Goal: Task Accomplishment & Management: Manage account settings

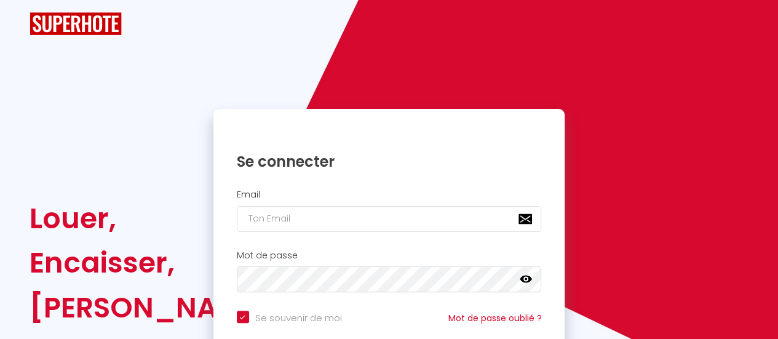
checkbox input "true"
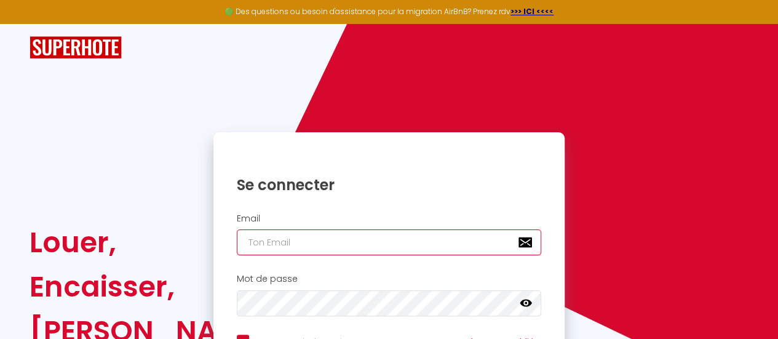
click at [395, 243] on input "email" at bounding box center [389, 242] width 305 height 26
type input "[EMAIL_ADDRESS][DOMAIN_NAME]"
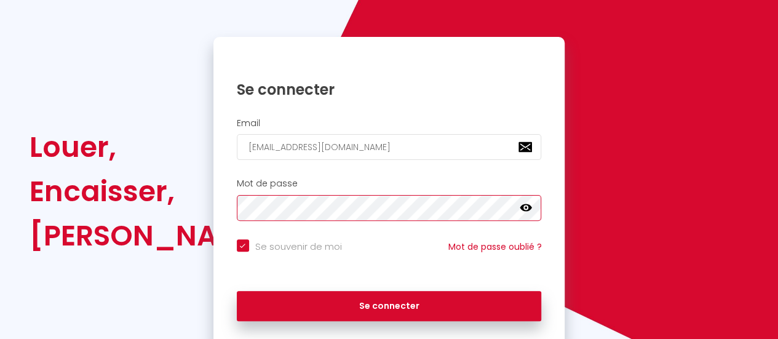
scroll to position [138, 0]
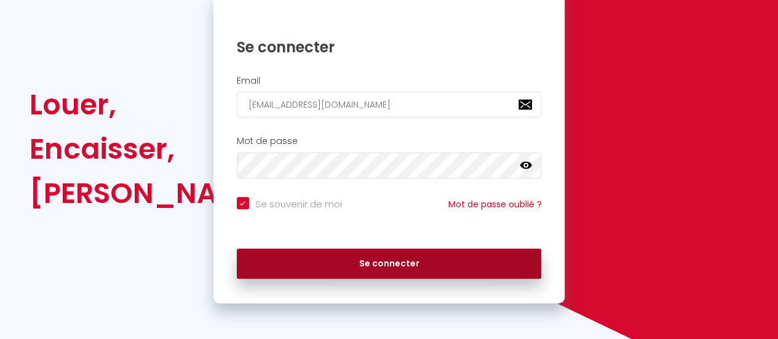
click at [367, 255] on button "Se connecter" at bounding box center [389, 263] width 305 height 31
checkbox input "true"
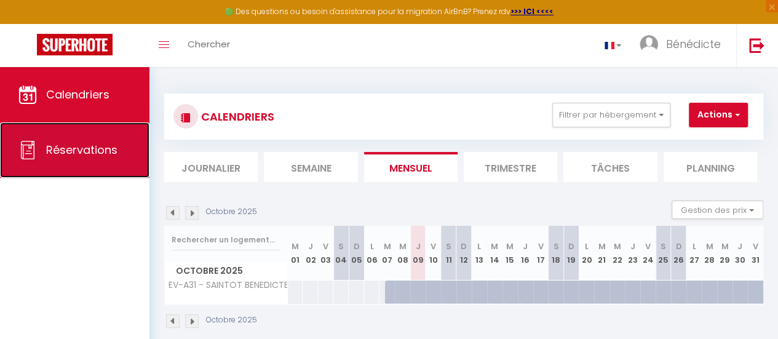
click at [67, 150] on span "Réservations" at bounding box center [81, 149] width 71 height 15
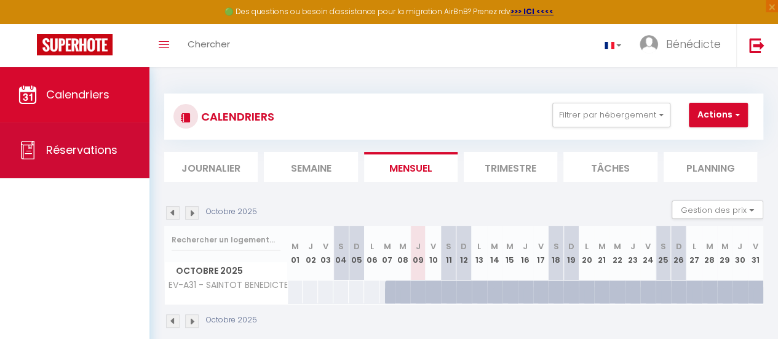
select select "not_cancelled"
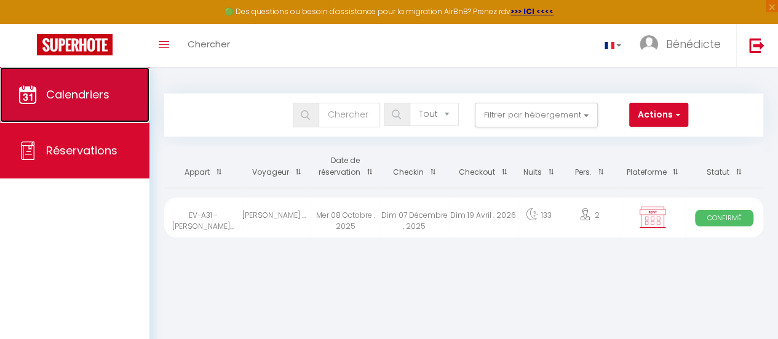
click at [64, 105] on link "Calendriers" at bounding box center [74, 94] width 149 height 55
